Goal: Check status: Check status

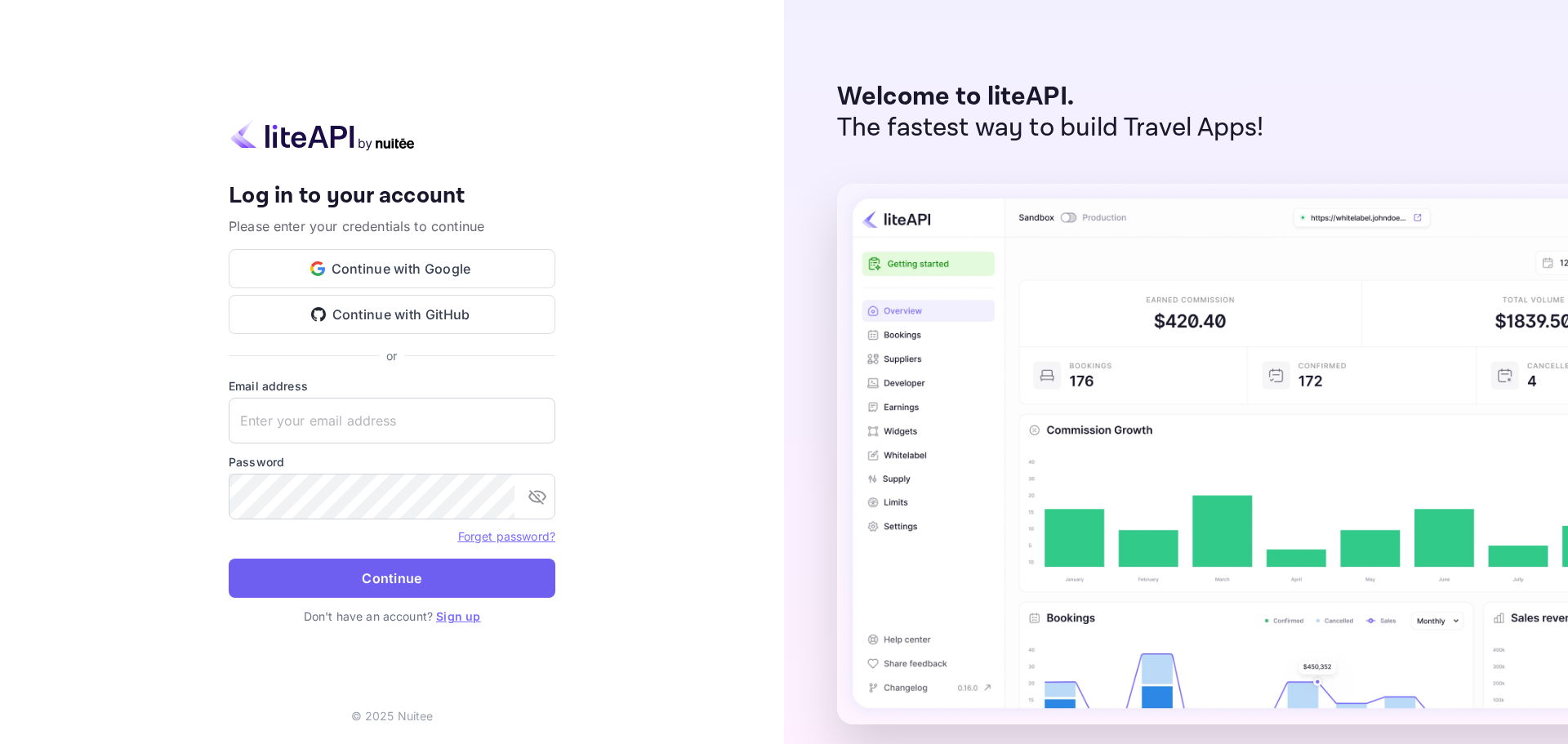
type input "[PERSON_NAME][EMAIL_ADDRESS][DOMAIN_NAME]"
click at [421, 579] on button "Continue" at bounding box center [392, 578] width 327 height 40
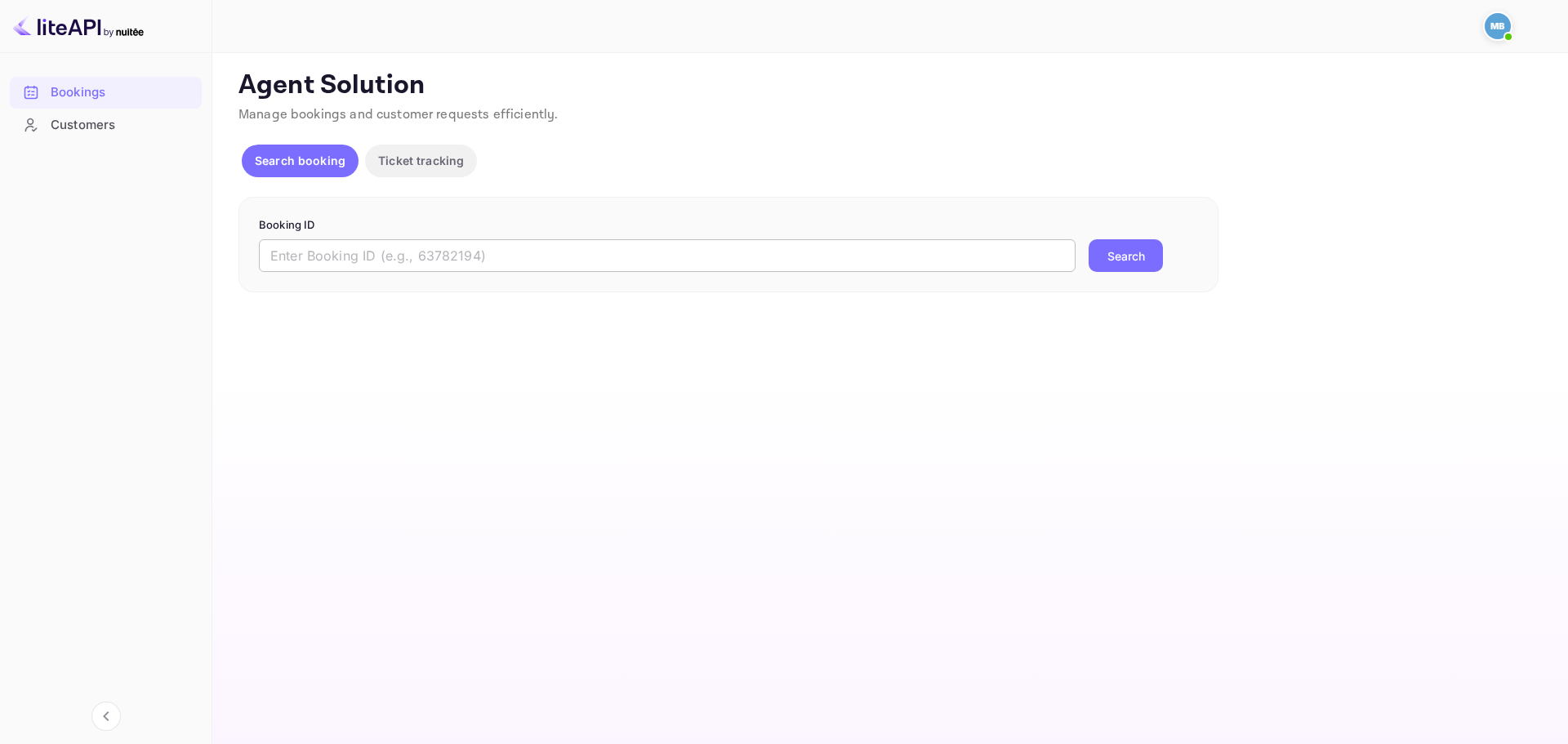
click at [573, 243] on input "text" at bounding box center [668, 255] width 817 height 33
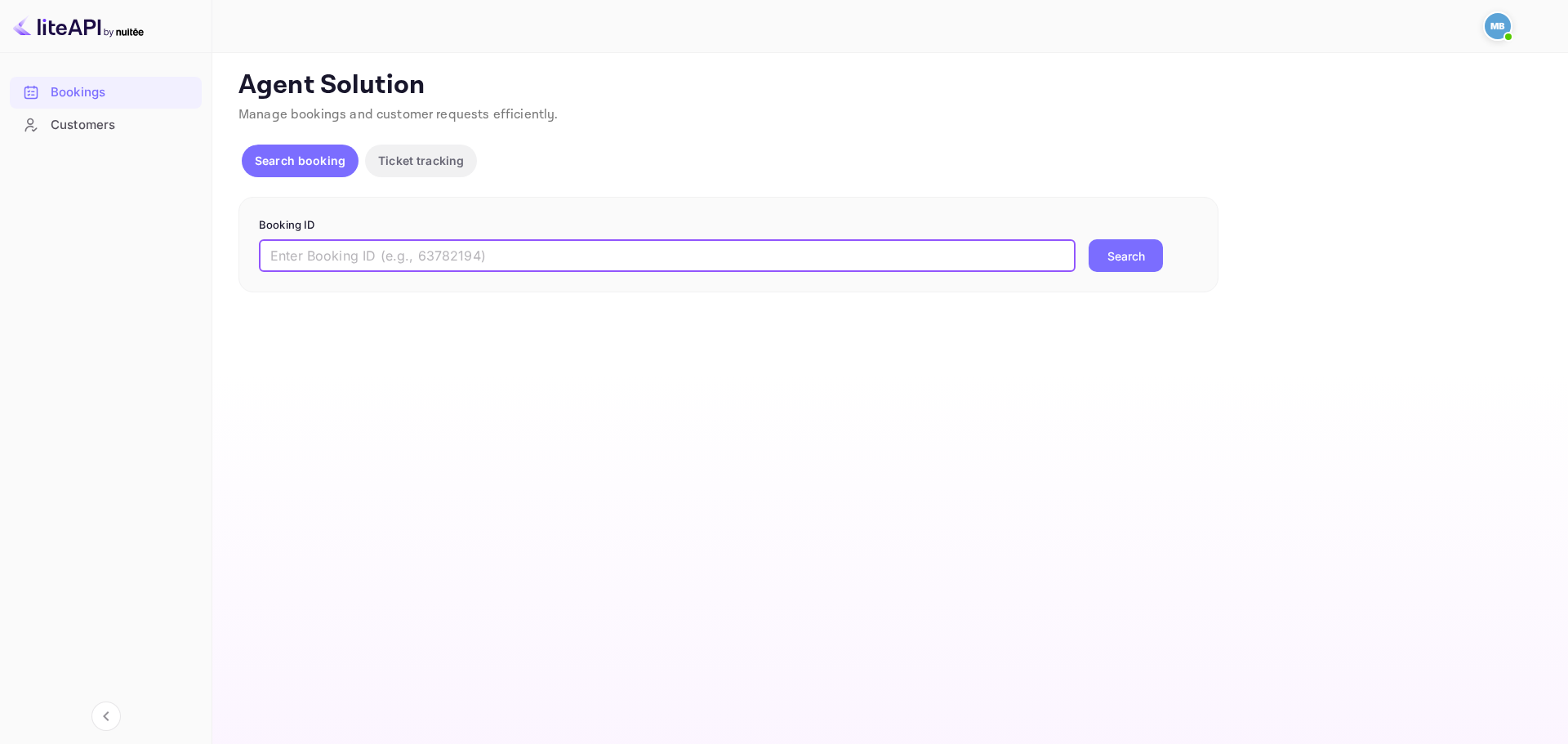
paste input "9446416"
type input "9446416"
click at [1146, 261] on button "Search" at bounding box center [1126, 255] width 75 height 33
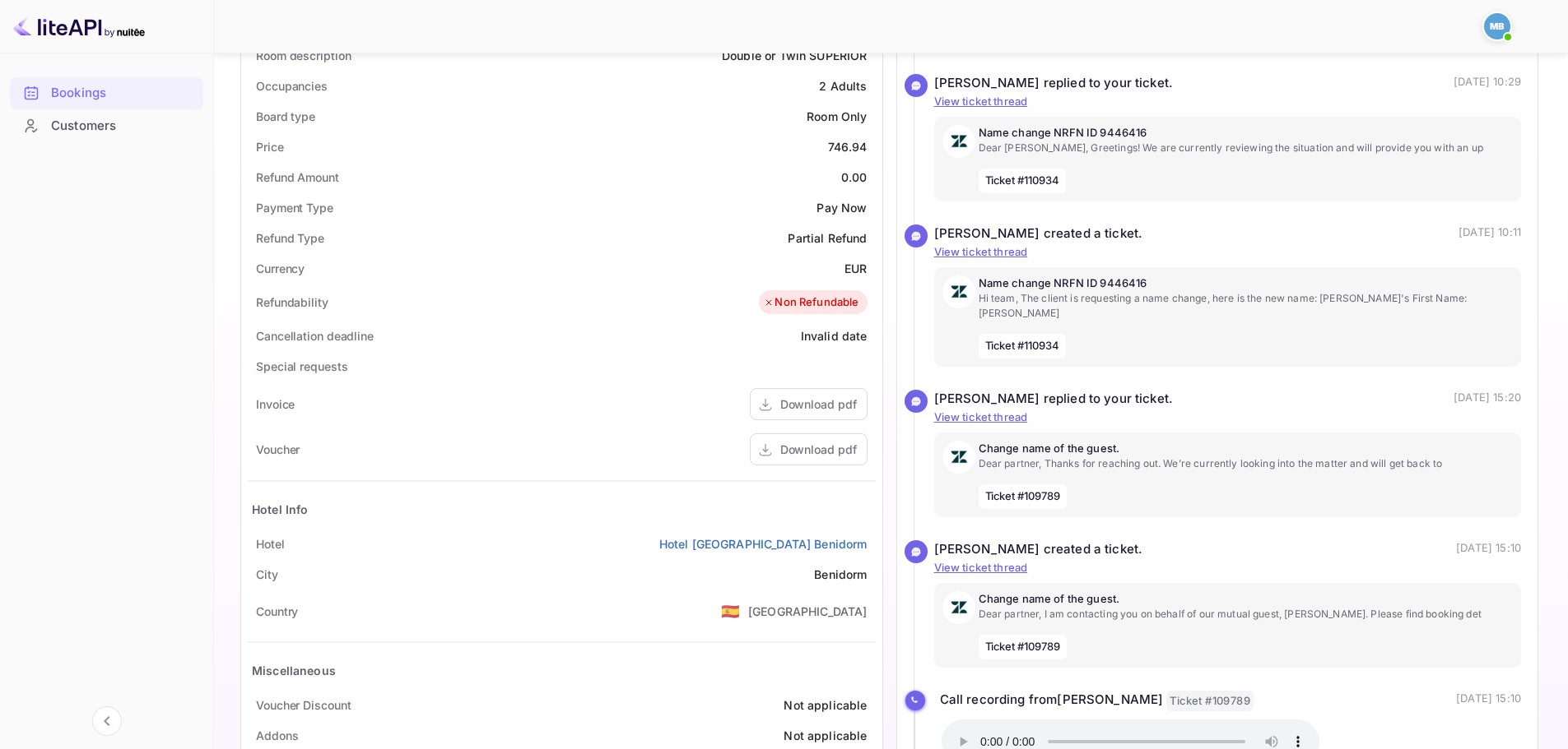
scroll to position [576, 0]
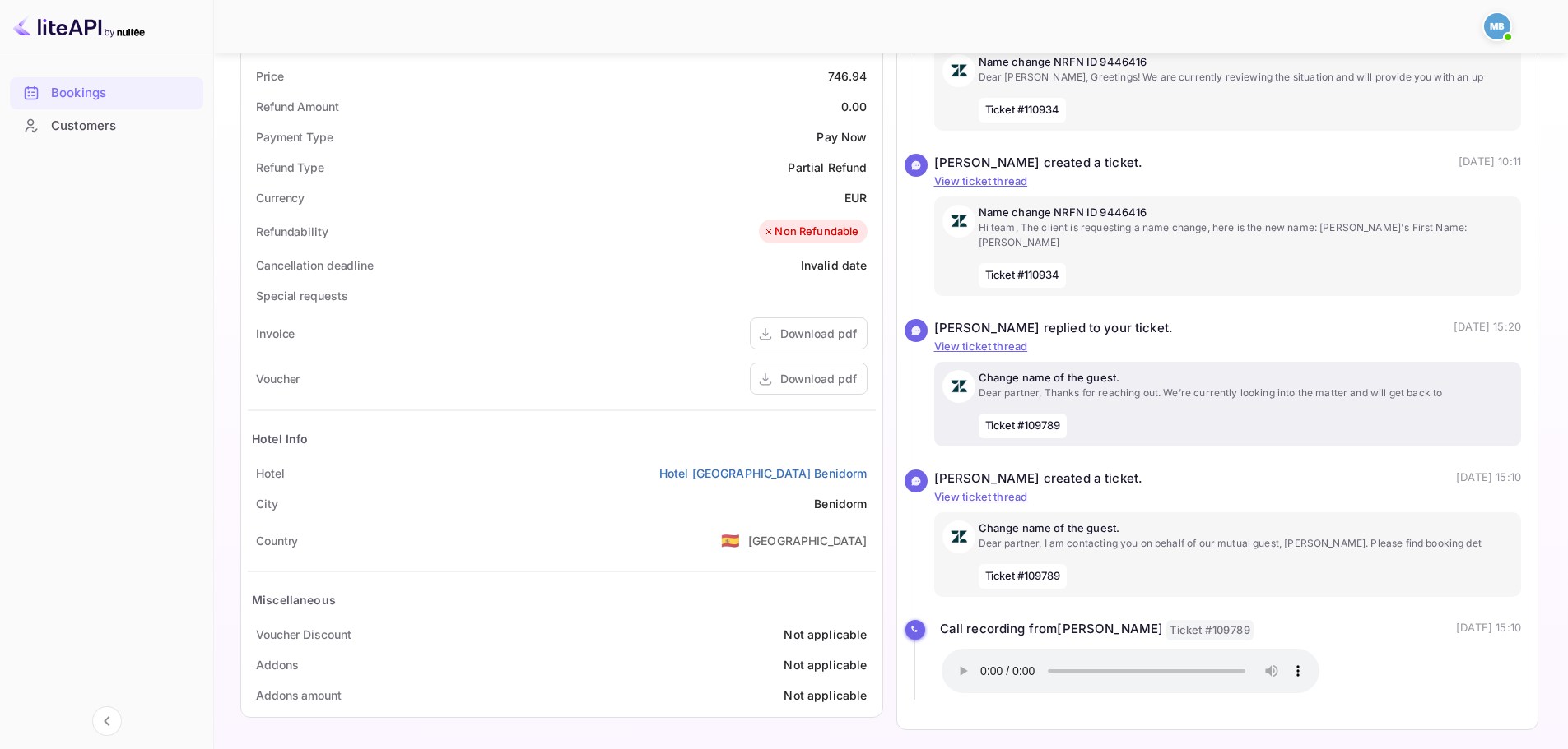
click at [1049, 386] on p "Dear partner, Thanks for reaching out. We’re currently looking into the matter …" at bounding box center [1246, 393] width 534 height 15
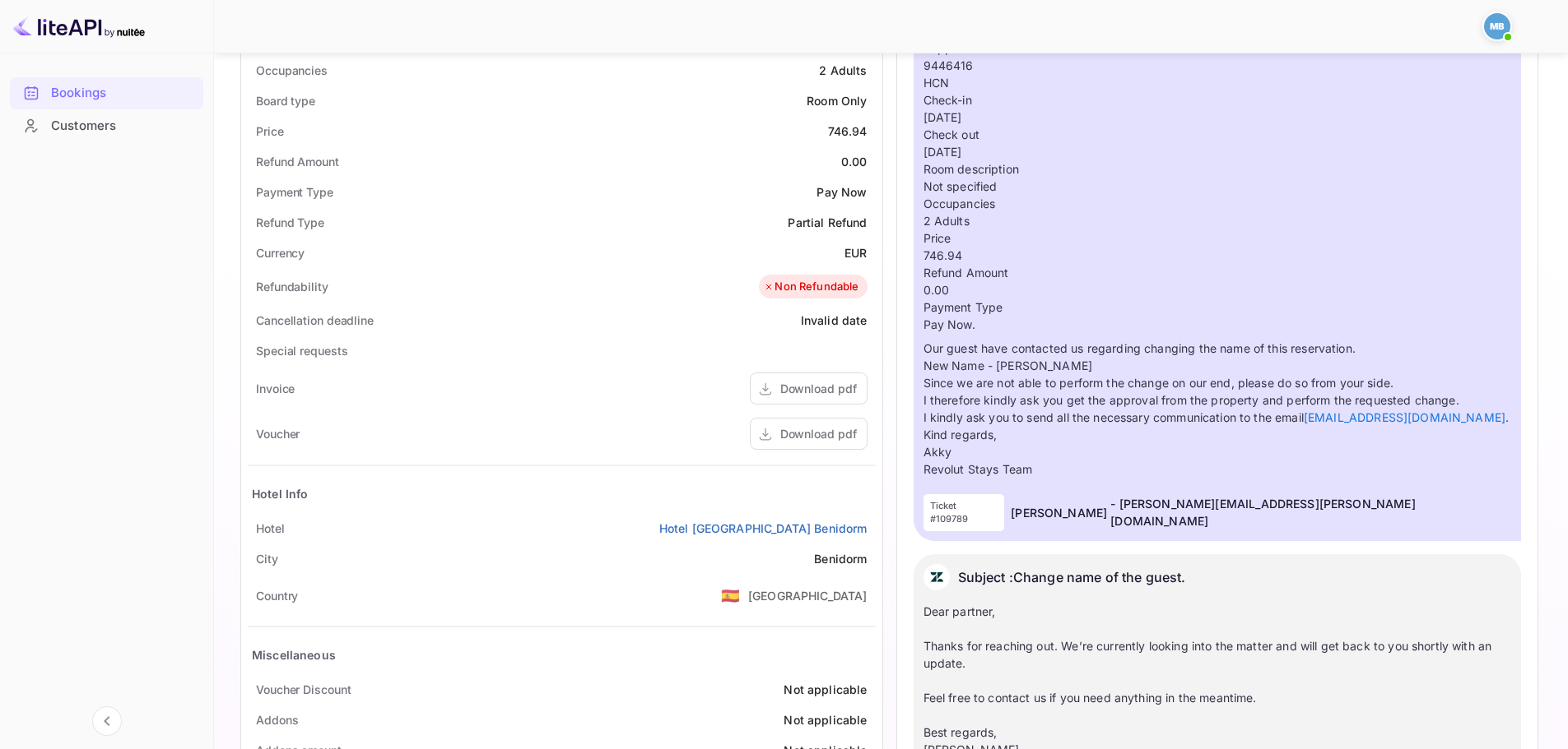
scroll to position [329, 0]
